Goal: Task Accomplishment & Management: Manage account settings

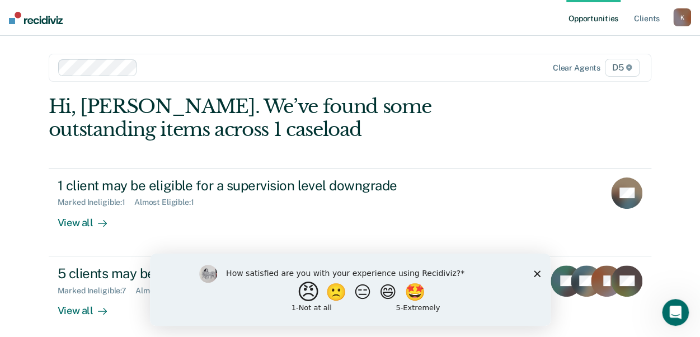
click at [301, 295] on button "😠" at bounding box center [309, 291] width 26 height 22
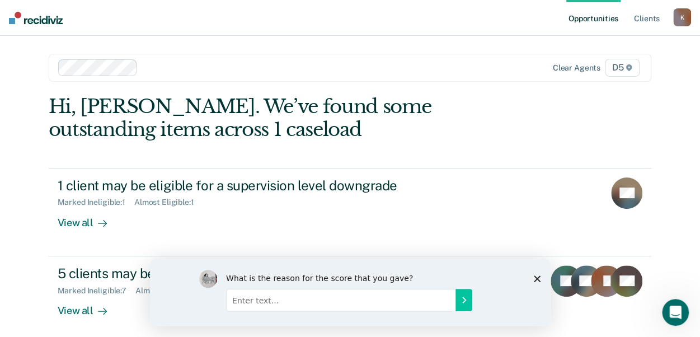
click at [279, 302] on input "Enter text..." at bounding box center [339, 299] width 229 height 22
click at [334, 299] on input "I have reminders in COMS that give the classification review and dischage sched…" at bounding box center [339, 299] width 229 height 22
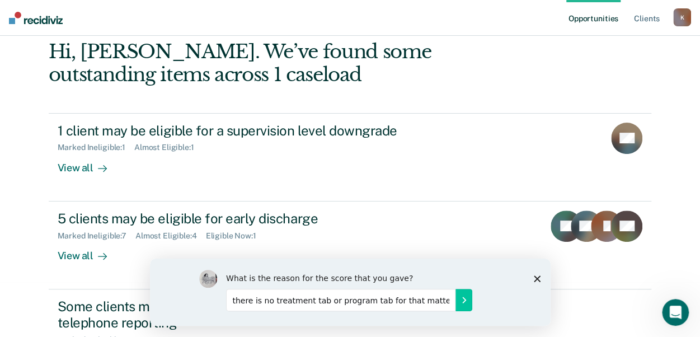
scroll to position [74, 0]
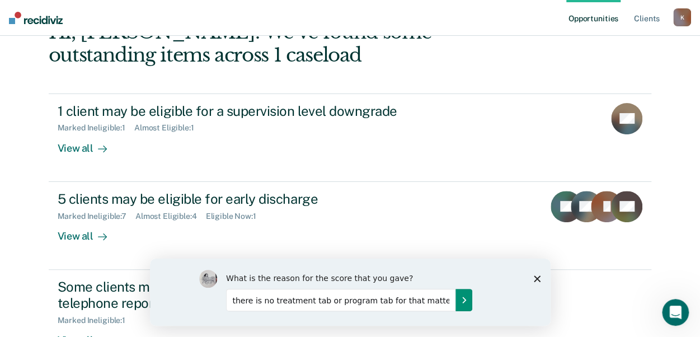
type input "I have reminders in COMS that give the classification review and dischage sched…"
click at [463, 304] on button "Submit your response" at bounding box center [463, 299] width 17 height 22
click at [463, 303] on button "Submit your response" at bounding box center [463, 299] width 17 height 22
click at [463, 303] on div "What is the reason for the score that you gave? I have reminders in COMS that g…" at bounding box center [350, 291] width 302 height 45
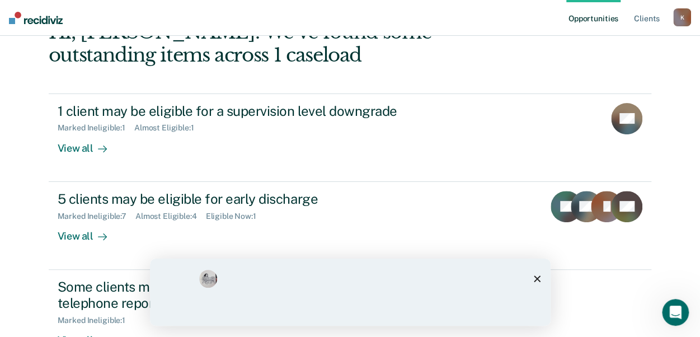
click at [463, 303] on div "What is the reason for the score that you gave? I have reminders in COMS that g…" at bounding box center [350, 291] width 302 height 45
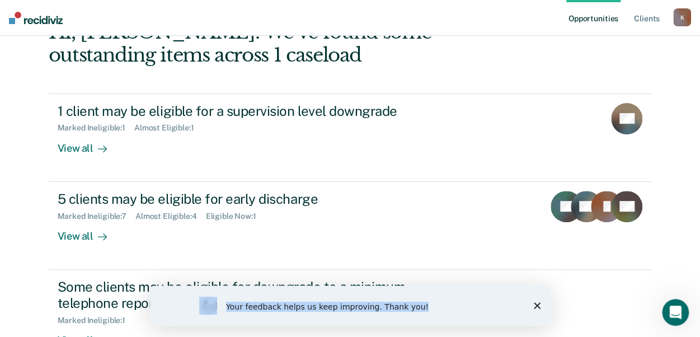
click at [533, 303] on div "Your feedback helps us keep improving. Thank you!" at bounding box center [349, 305] width 400 height 40
drag, startPoint x: 534, startPoint y: 304, endPoint x: 530, endPoint y: 294, distance: 10.3
click at [534, 304] on icon "Close survey" at bounding box center [536, 305] width 7 height 7
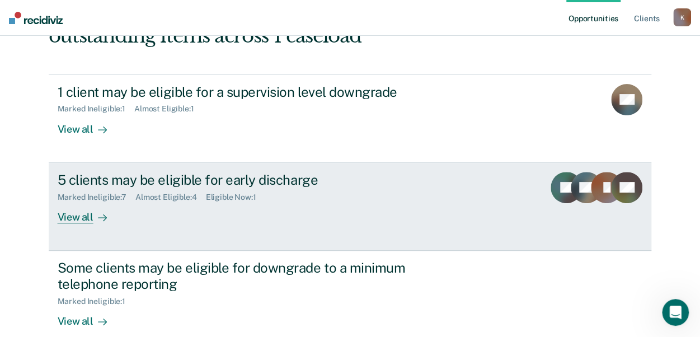
scroll to position [110, 0]
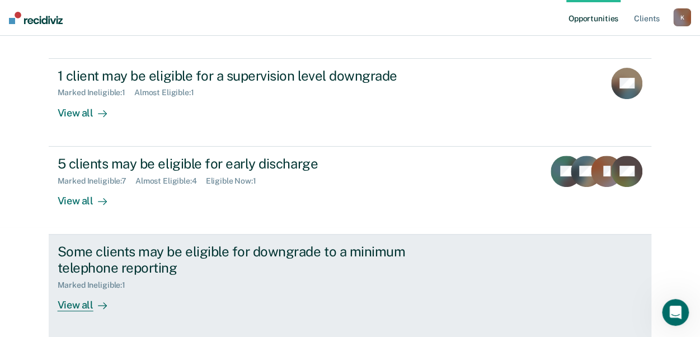
click at [72, 307] on div "View all" at bounding box center [89, 300] width 63 height 22
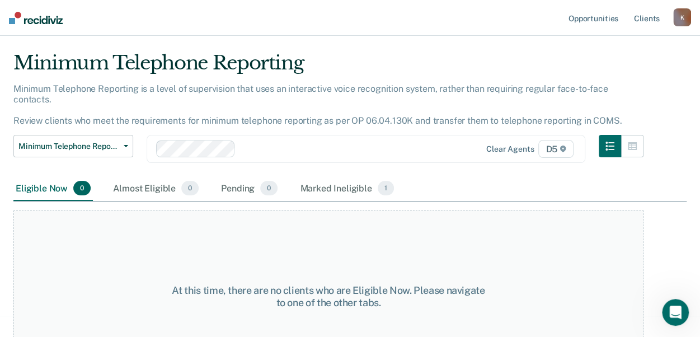
scroll to position [17, 0]
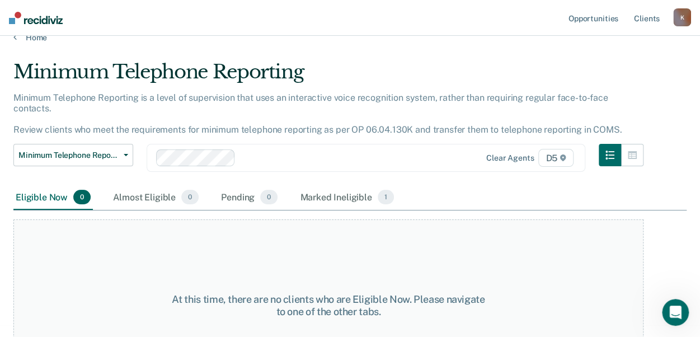
click at [40, 185] on div "Eligible Now 0" at bounding box center [52, 197] width 79 height 25
click at [322, 189] on div "Marked Ineligible 1" at bounding box center [347, 197] width 98 height 25
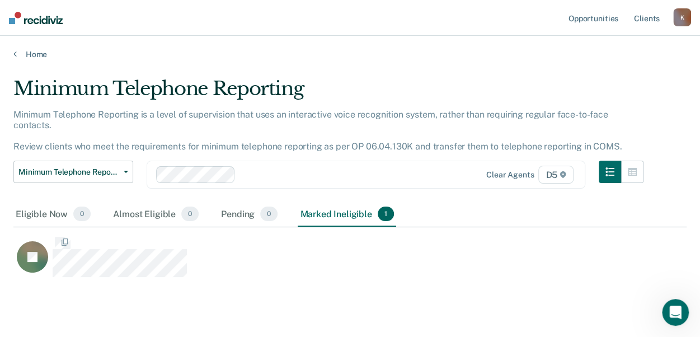
scroll to position [180, 664]
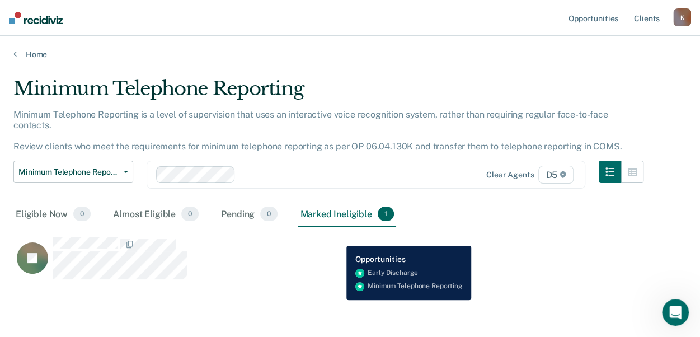
click at [338, 237] on div "JL" at bounding box center [301, 258] width 576 height 44
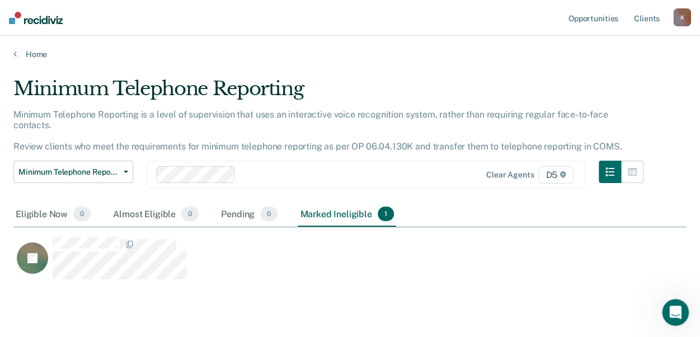
click at [27, 49] on div "Home" at bounding box center [350, 47] width 700 height 23
click at [16, 51] on icon at bounding box center [14, 53] width 3 height 9
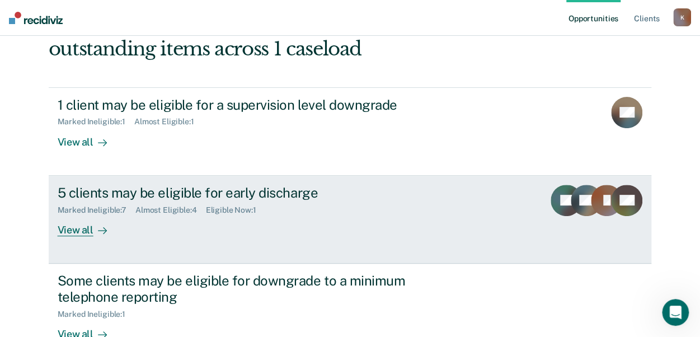
scroll to position [80, 0]
click at [81, 232] on div "View all" at bounding box center [89, 226] width 63 height 22
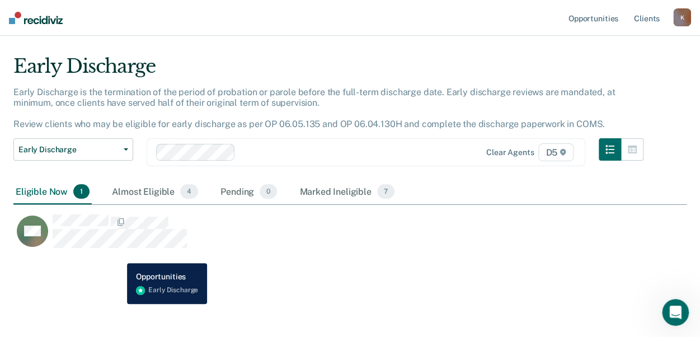
scroll to position [23, 0]
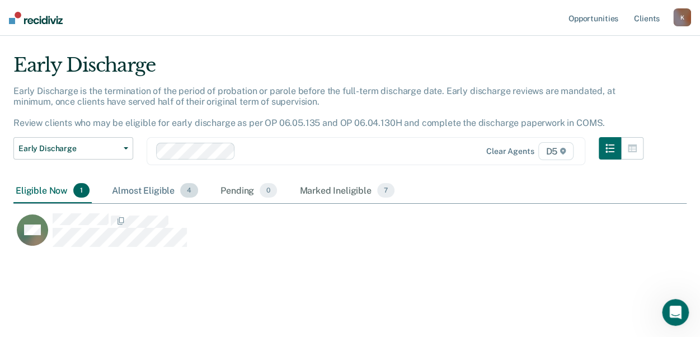
click at [145, 192] on div "Almost Eligible 4" at bounding box center [155, 190] width 91 height 25
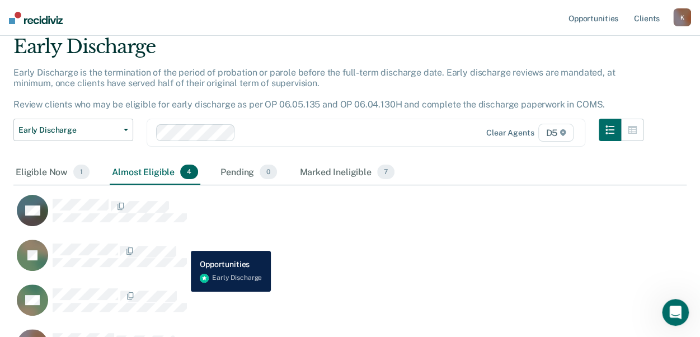
scroll to position [43, 0]
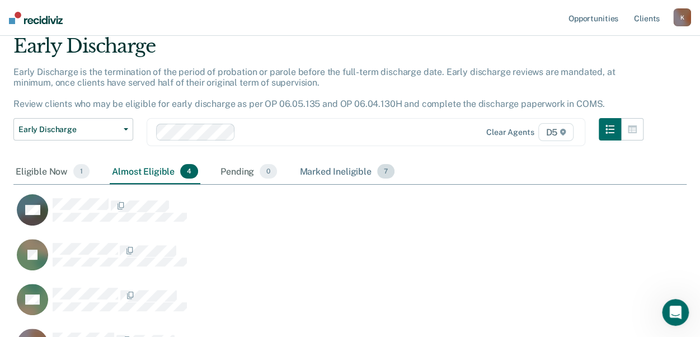
click at [336, 172] on div "Marked Ineligible 7" at bounding box center [347, 171] width 100 height 25
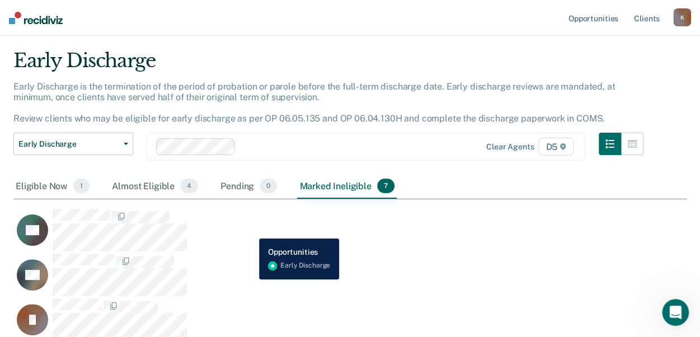
scroll to position [12, 0]
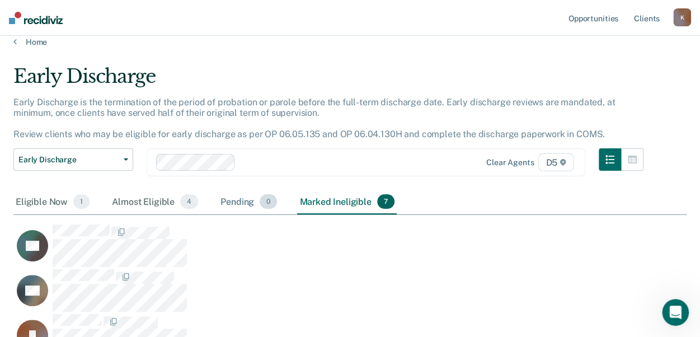
click at [235, 199] on div "Pending 0" at bounding box center [248, 202] width 61 height 25
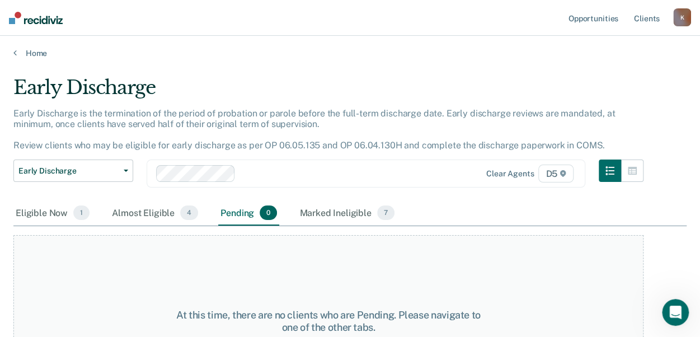
scroll to position [0, 0]
click at [37, 55] on link "Home" at bounding box center [349, 54] width 673 height 10
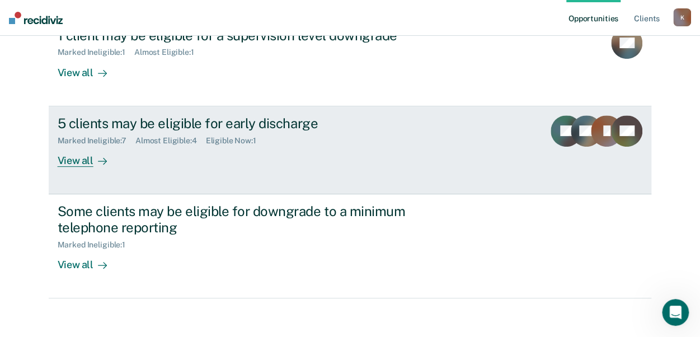
scroll to position [154, 0]
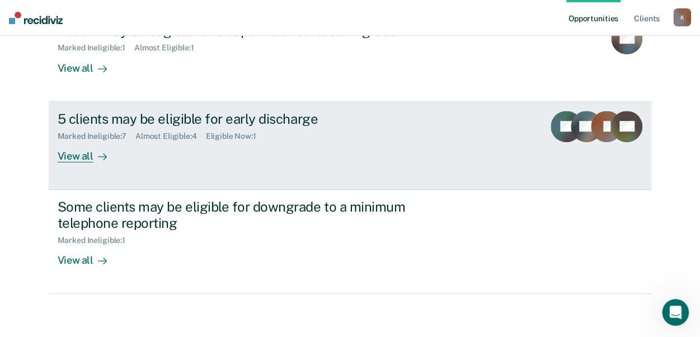
click at [220, 136] on div "Eligible Now : 1" at bounding box center [235, 136] width 59 height 10
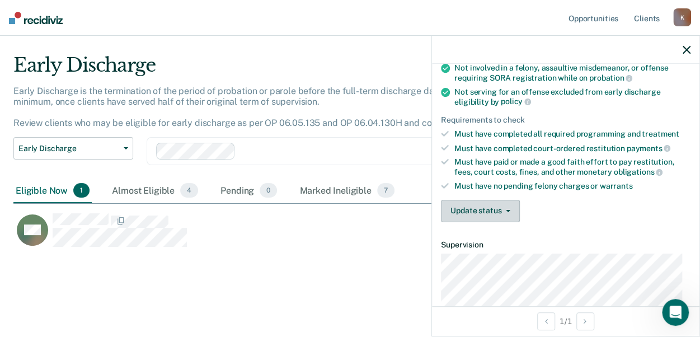
scroll to position [130, 0]
click at [501, 209] on span "button" at bounding box center [505, 210] width 9 height 2
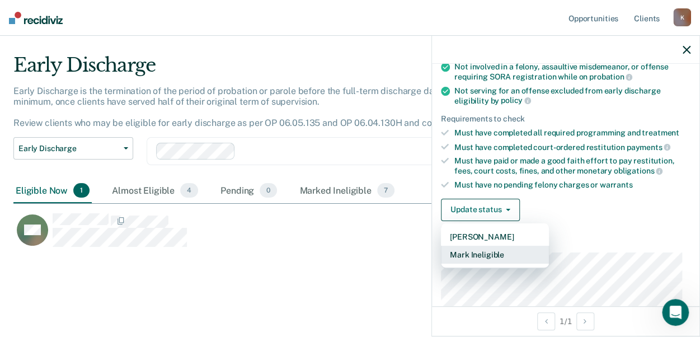
click at [506, 248] on button "Mark Ineligible" at bounding box center [495, 255] width 108 height 18
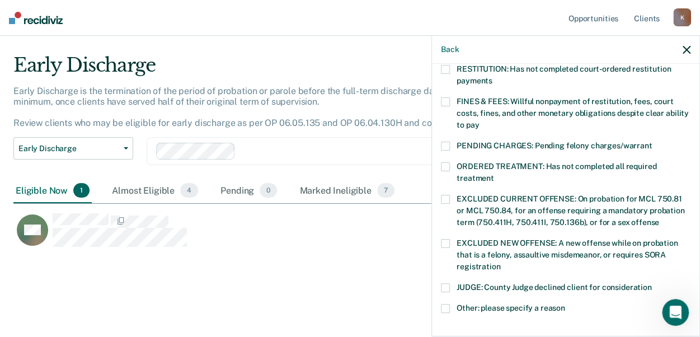
scroll to position [298, 0]
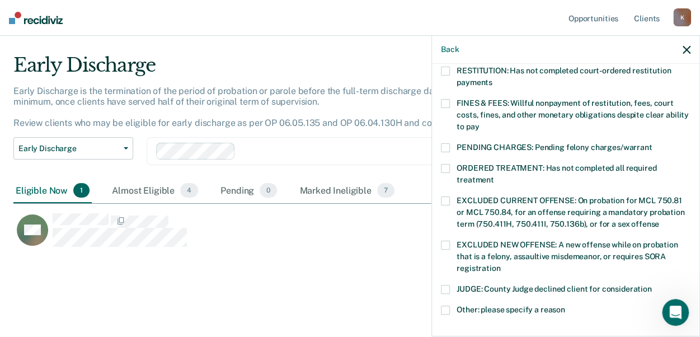
click at [444, 164] on span at bounding box center [445, 168] width 9 height 9
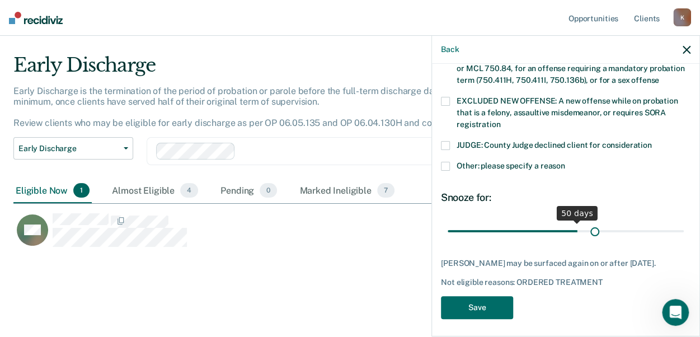
scroll to position [433, 0]
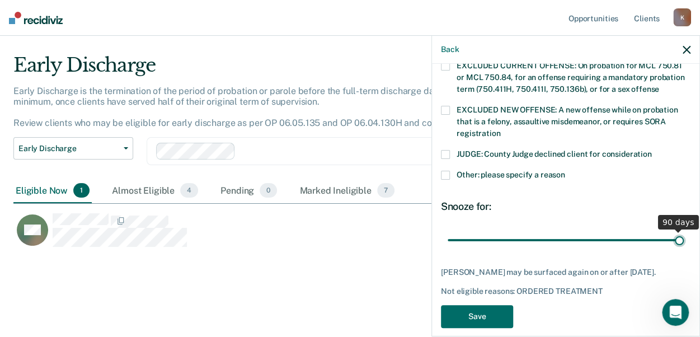
drag, startPoint x: 522, startPoint y: 219, endPoint x: 700, endPoint y: 266, distance: 183.3
type input "90"
click at [684, 249] on input "range" at bounding box center [565, 240] width 236 height 20
click at [488, 305] on button "Save" at bounding box center [477, 316] width 72 height 23
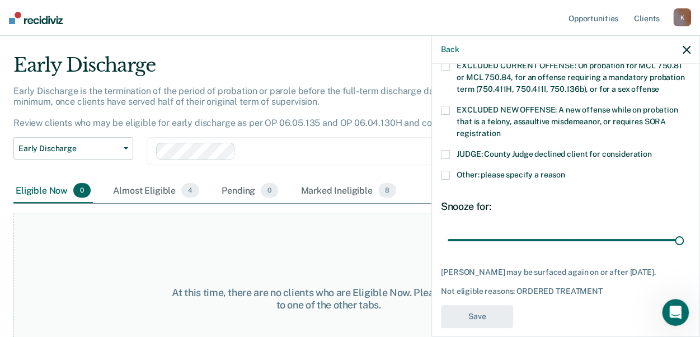
scroll to position [381, 0]
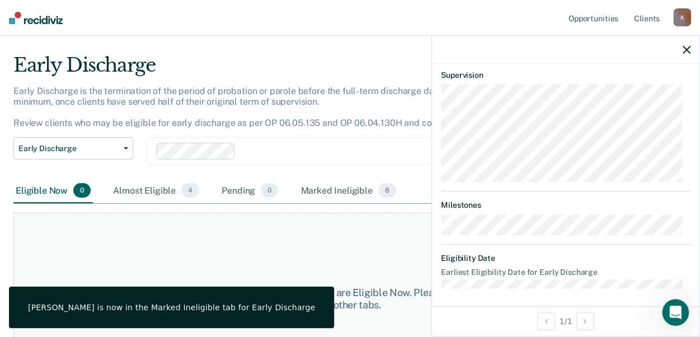
click at [686, 51] on icon "button" at bounding box center [686, 50] width 8 height 8
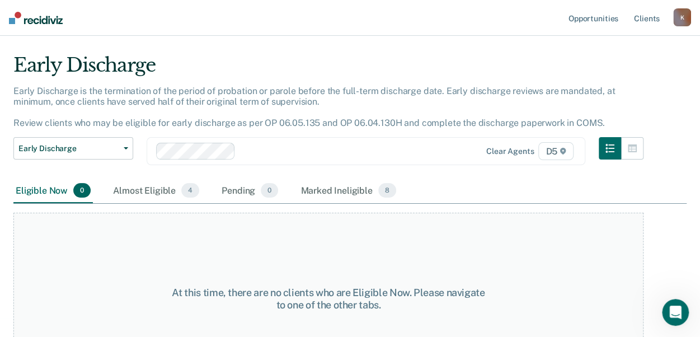
scroll to position [0, 0]
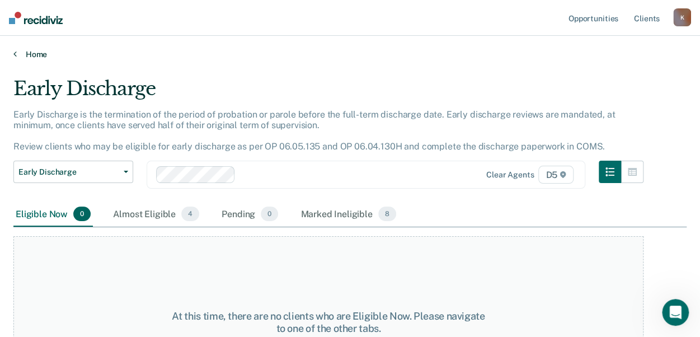
click at [26, 56] on link "Home" at bounding box center [349, 54] width 673 height 10
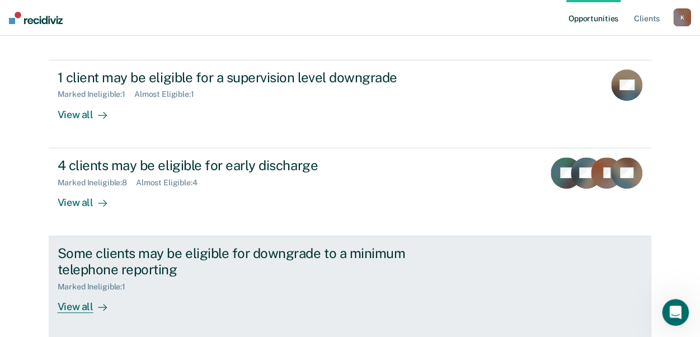
scroll to position [98, 0]
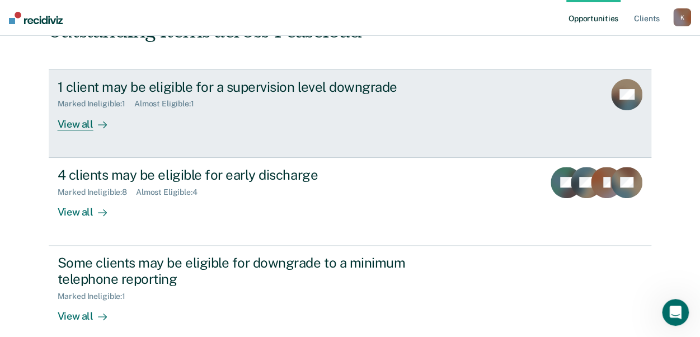
click at [153, 103] on div "Almost Eligible : 1" at bounding box center [168, 104] width 69 height 10
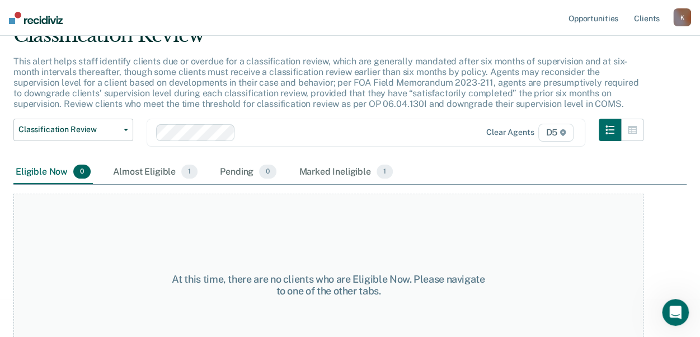
scroll to position [56, 0]
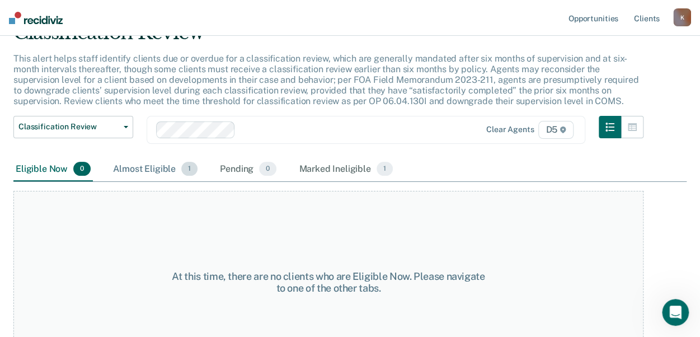
click at [186, 167] on span "1" at bounding box center [189, 169] width 16 height 15
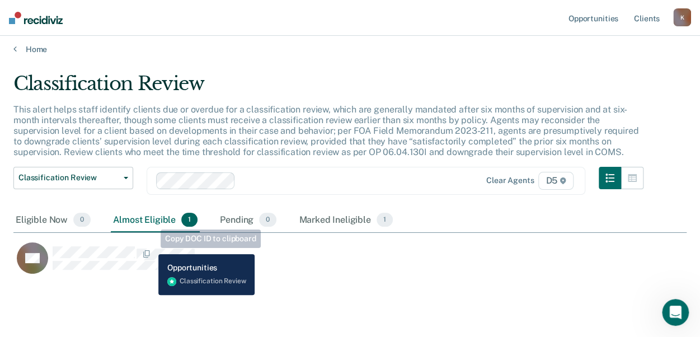
scroll to position [0, 0]
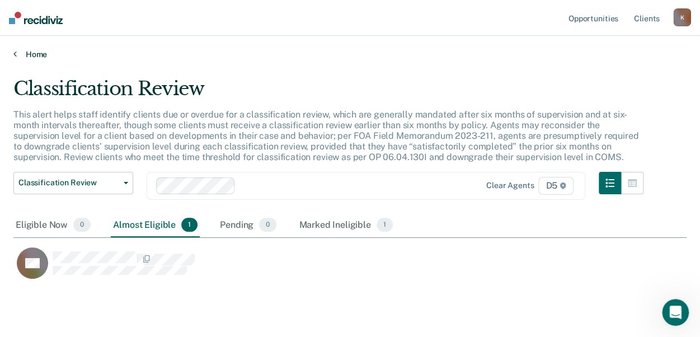
click at [22, 51] on link "Home" at bounding box center [349, 54] width 673 height 10
